Goal: Find specific page/section: Find specific page/section

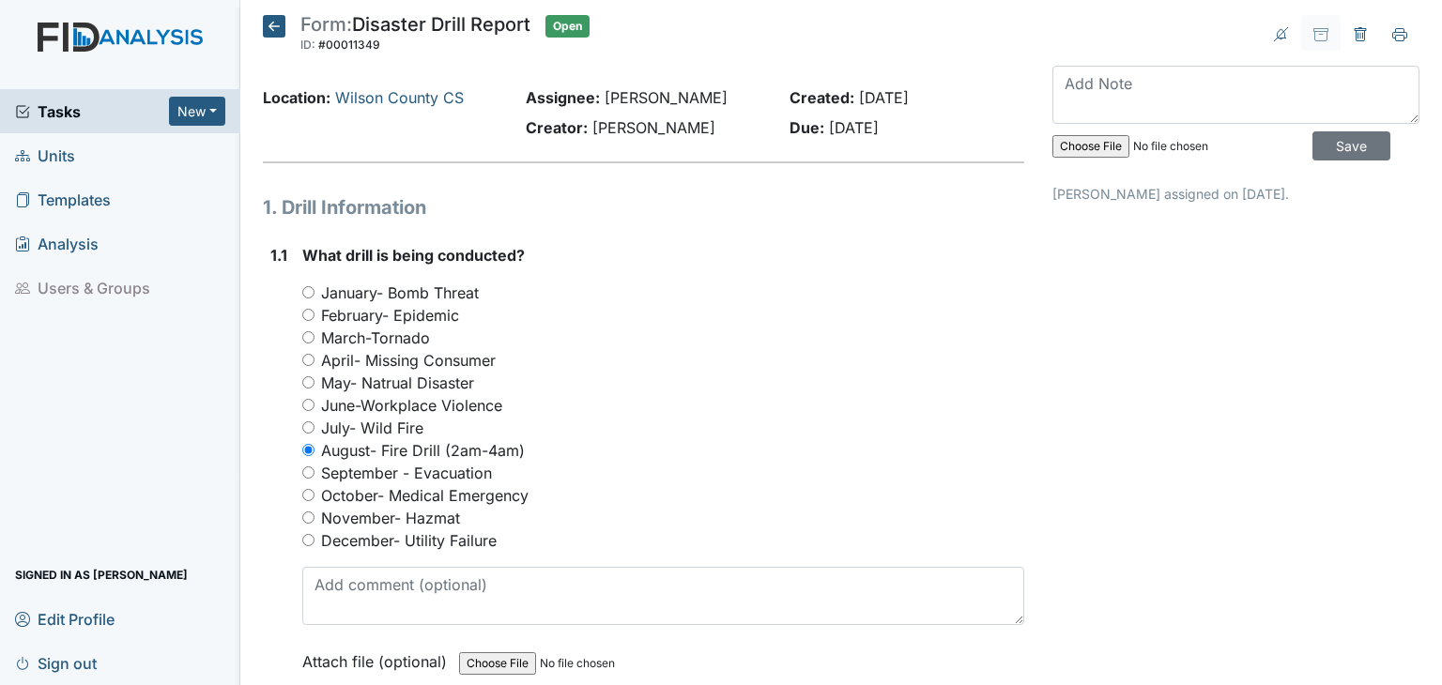
click at [45, 153] on span "Units" at bounding box center [45, 155] width 60 height 29
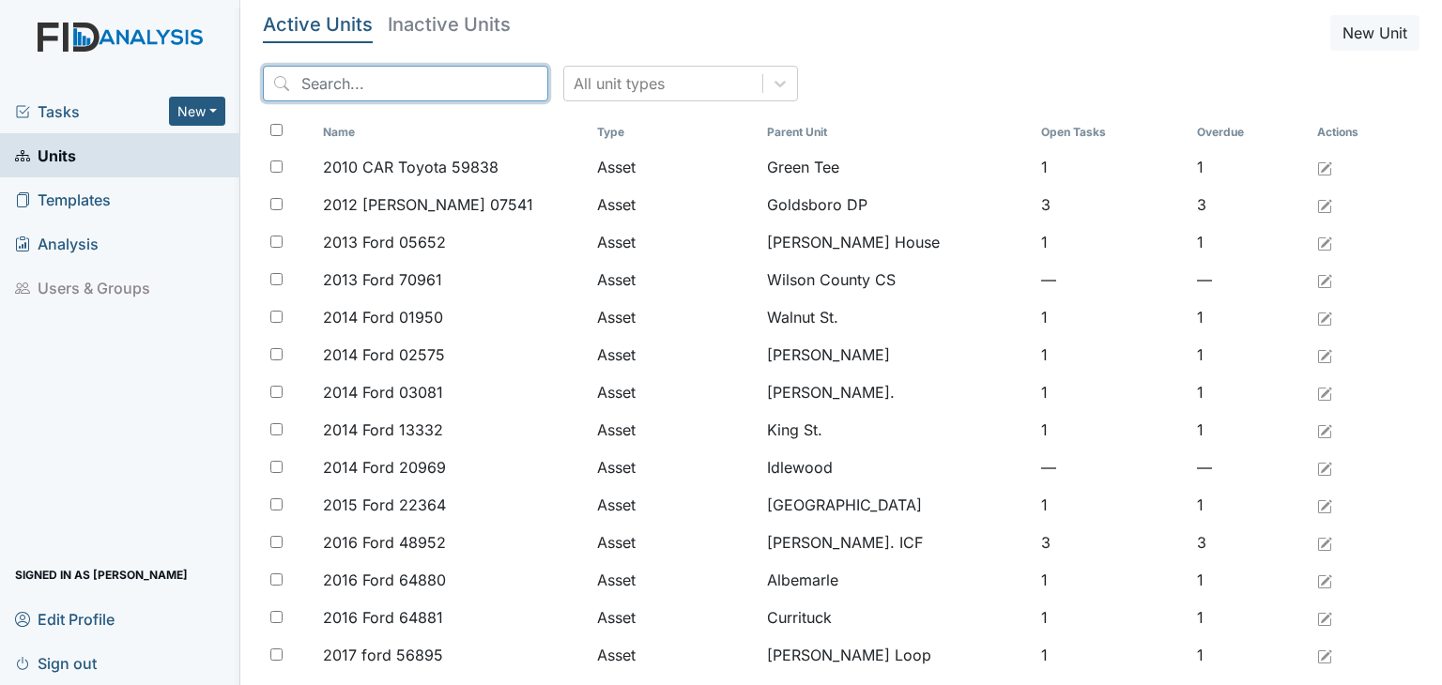
click at [399, 95] on input "search" at bounding box center [405, 84] width 285 height 36
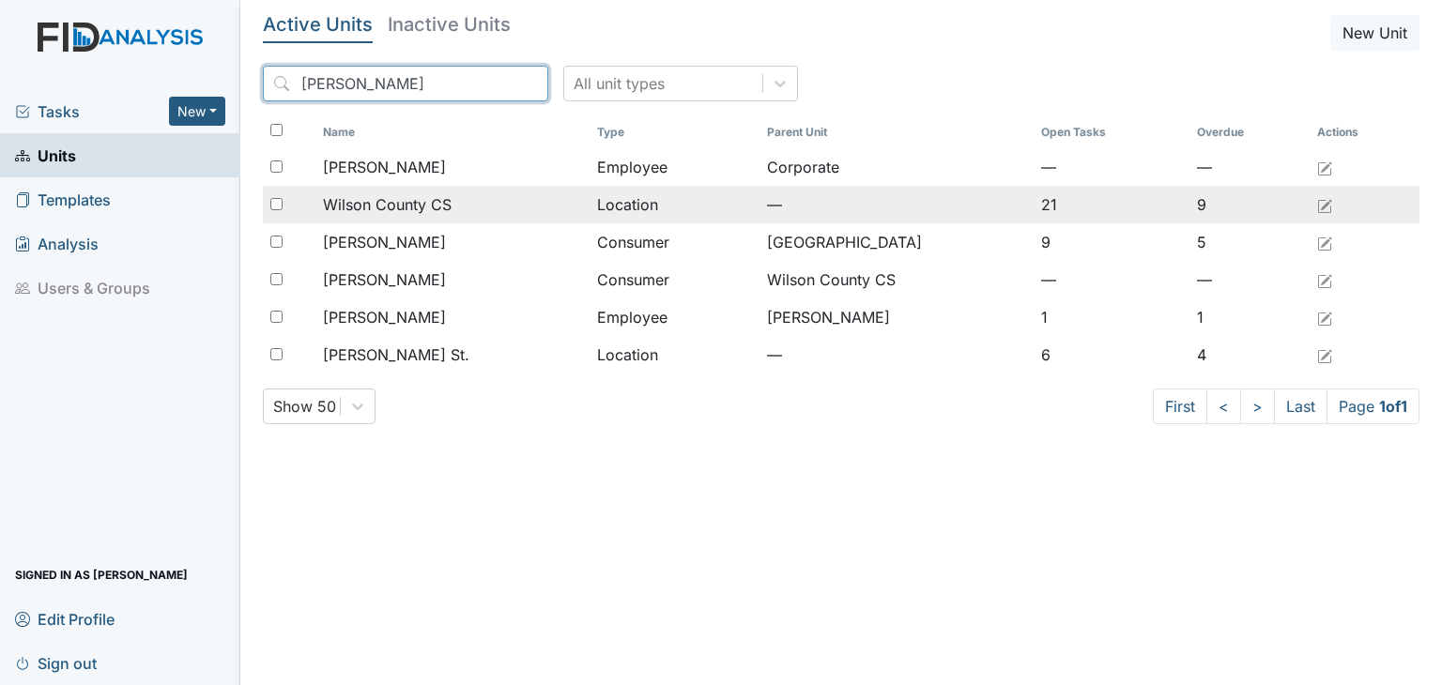
type input "[PERSON_NAME]"
click at [453, 211] on div "Wilson County CS" at bounding box center [452, 204] width 259 height 23
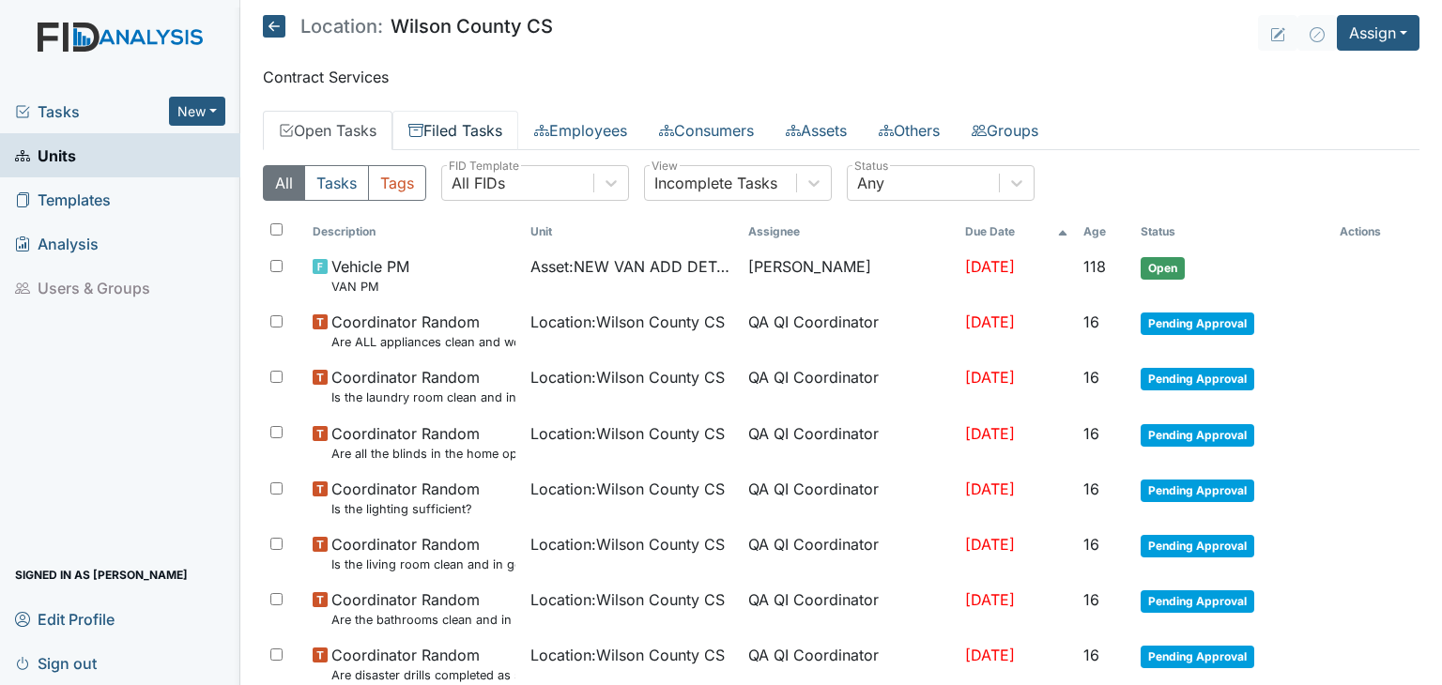
click at [460, 131] on link "Filed Tasks" at bounding box center [456, 130] width 126 height 39
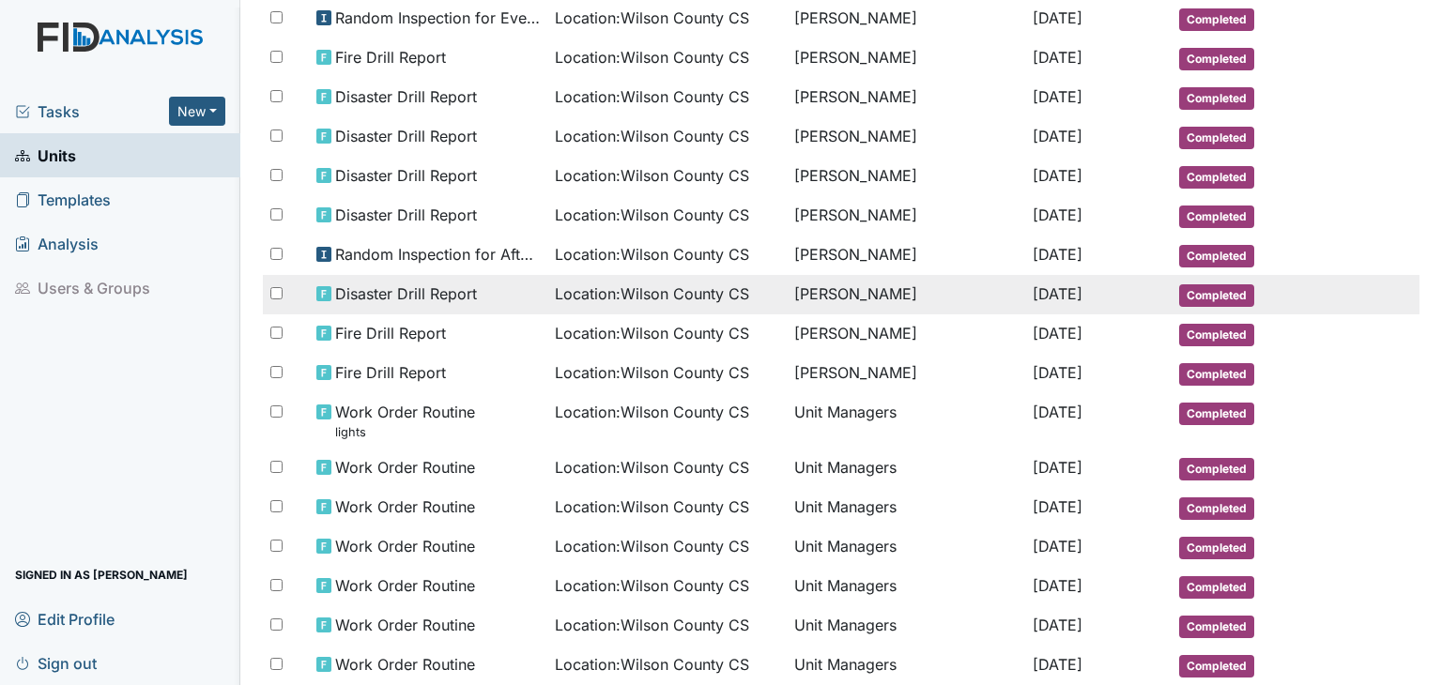
scroll to position [282, 0]
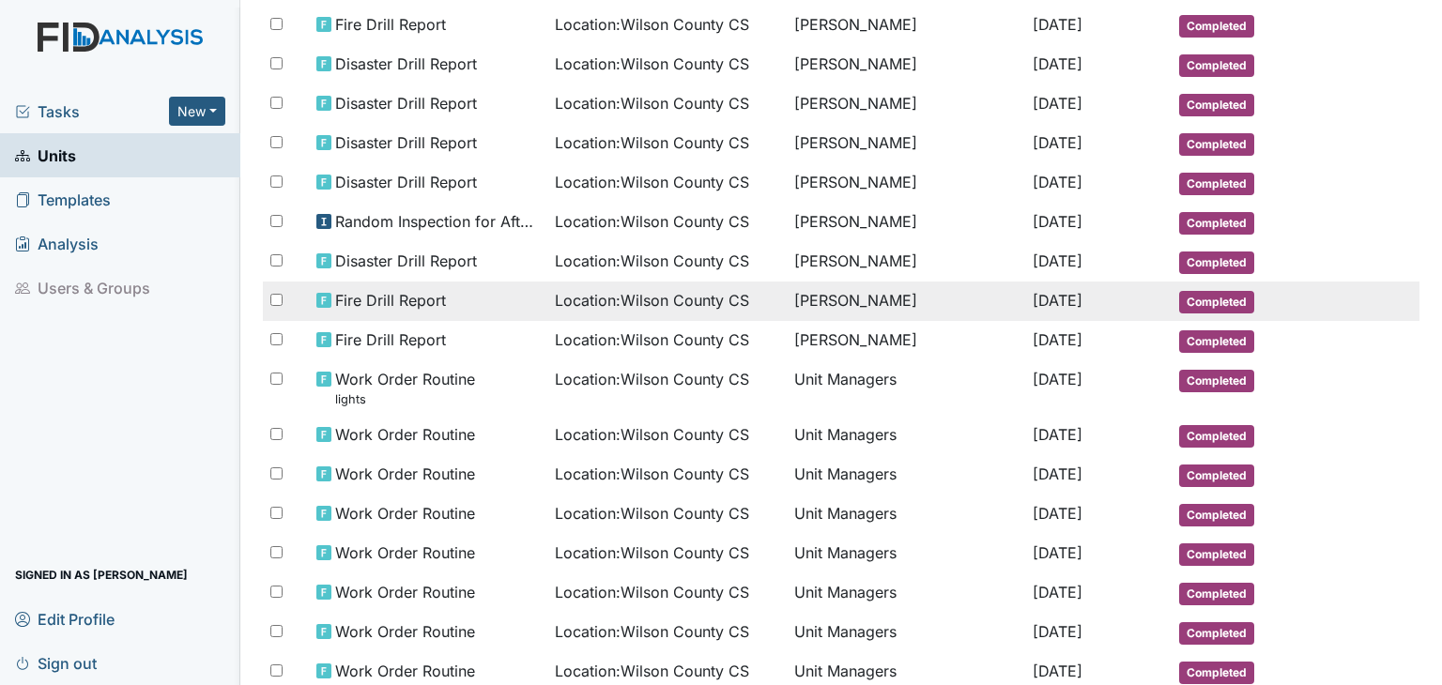
click at [702, 289] on span "Location : Wilson County CS" at bounding box center [652, 300] width 194 height 23
